Goal: Information Seeking & Learning: Learn about a topic

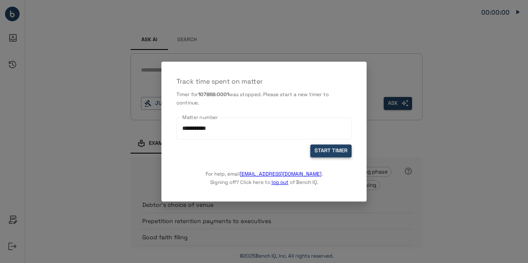
click at [327, 150] on button "START TIMER" at bounding box center [330, 151] width 41 height 13
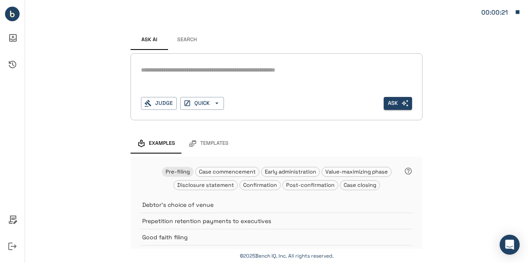
drag, startPoint x: 518, startPoint y: 12, endPoint x: 346, endPoint y: 50, distance: 176.3
click at [346, 50] on div "Ask AI Search" at bounding box center [276, 40] width 292 height 20
click at [516, 12] on icon "button" at bounding box center [518, 12] width 4 height 4
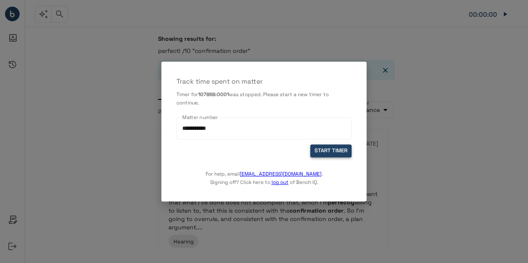
click at [322, 154] on button "START TIMER" at bounding box center [330, 151] width 41 height 13
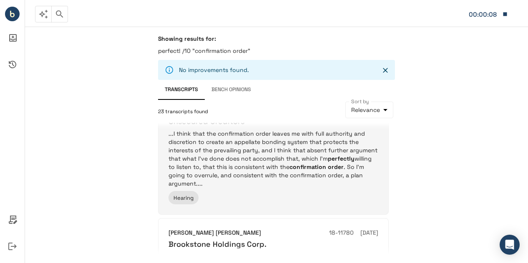
scroll to position [142, 0]
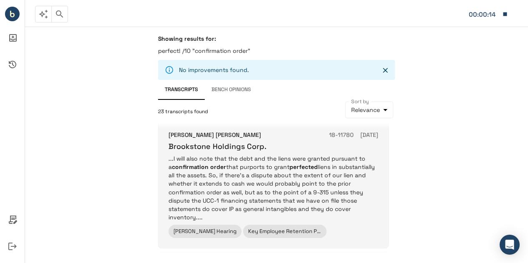
click at [227, 192] on p "...I will also note that the debt and the liens were granted pursuant to a conf…" at bounding box center [273, 188] width 210 height 67
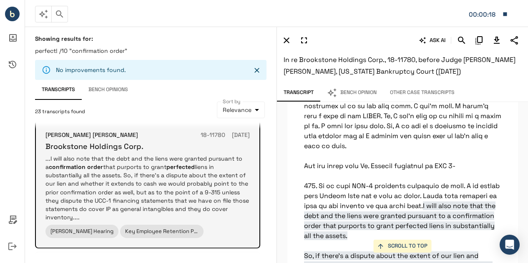
scroll to position [31925, 0]
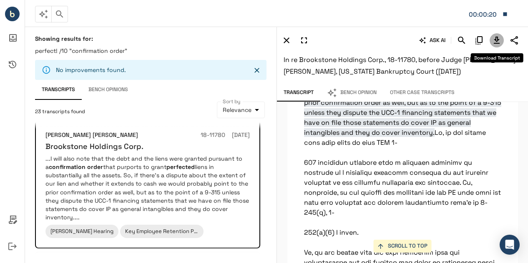
click at [498, 45] on icon "Download Transcript" at bounding box center [496, 40] width 10 height 10
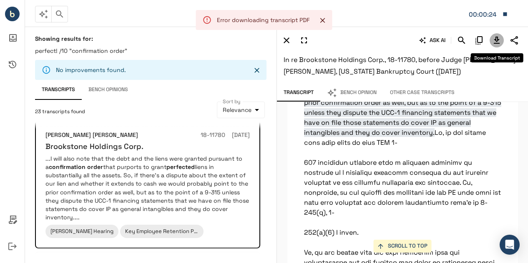
click at [497, 40] on icon "Download Transcript" at bounding box center [496, 40] width 10 height 10
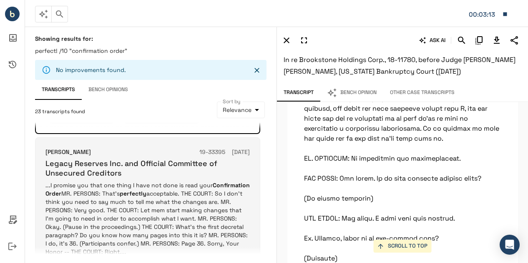
scroll to position [314, 0]
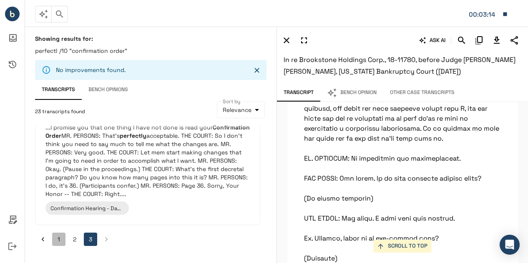
click at [60, 239] on button "1" at bounding box center [58, 239] width 13 height 13
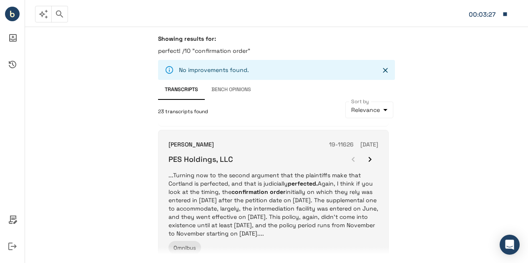
scroll to position [514, 0]
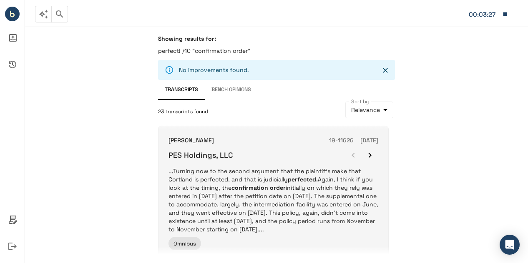
click at [260, 198] on p "...Turning now to the second argument that the plaintiffs make that [PERSON_NAM…" at bounding box center [273, 200] width 210 height 67
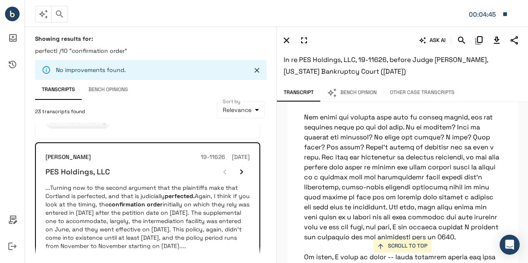
scroll to position [25748, 0]
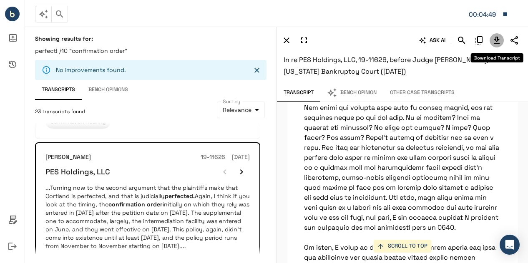
click at [499, 41] on icon "Download Transcript" at bounding box center [496, 40] width 10 height 10
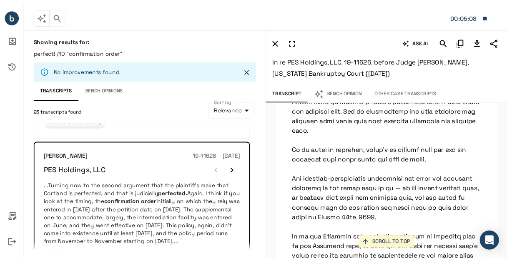
scroll to position [26235, 0]
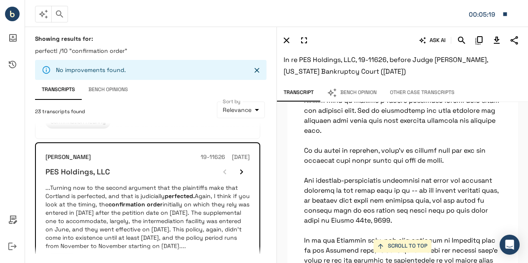
click at [495, 30] on div "ASK AI In re PES Holdings, LLC, 19-11626, before Judge [PERSON_NAME], [US_STATE…" at bounding box center [402, 56] width 251 height 58
click at [514, 31] on div "ASK AI In re PES Holdings, LLC, 19-11626, before Judge [PERSON_NAME], [US_STATE…" at bounding box center [402, 56] width 251 height 58
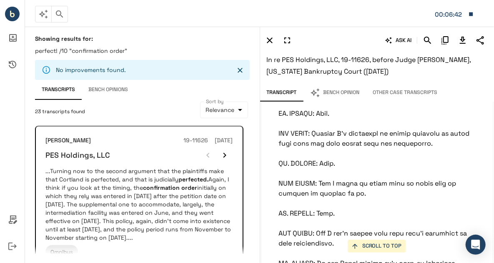
scroll to position [26713, 0]
click at [481, 90] on div "Transcript Bench Opinion Other Case Transcripts" at bounding box center [377, 93] width 234 height 18
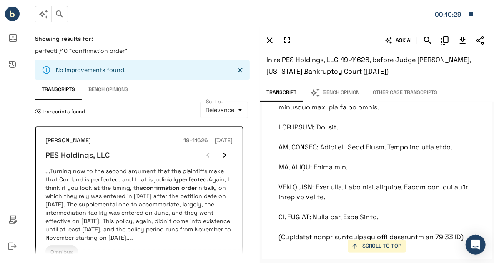
scroll to position [47342, 0]
click at [358, 92] on button "Bench Opinion" at bounding box center [334, 93] width 63 height 18
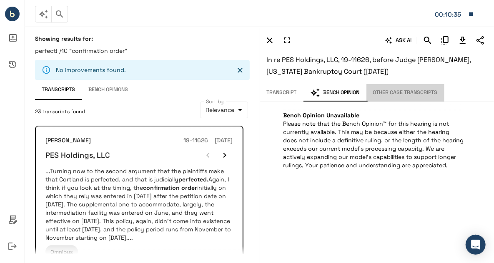
click at [392, 94] on button "Other Case Transcripts" at bounding box center [405, 93] width 78 height 18
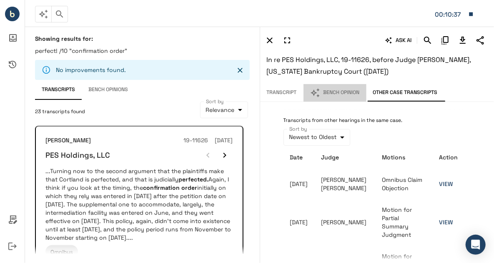
click at [339, 92] on button "Bench Opinion" at bounding box center [334, 93] width 63 height 18
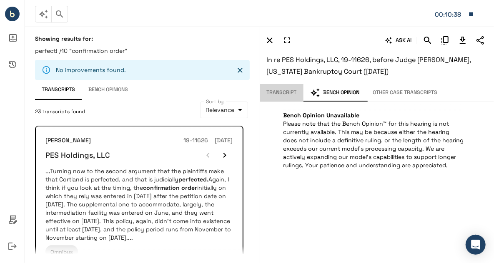
click at [294, 92] on button "Transcript" at bounding box center [281, 93] width 43 height 18
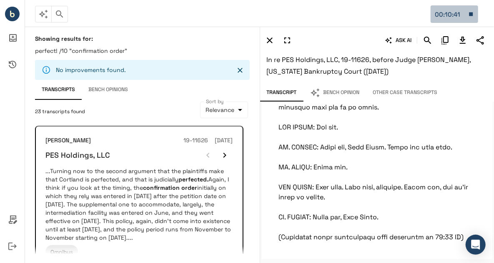
click at [469, 14] on icon "button" at bounding box center [471, 14] width 4 height 4
